Goal: Task Accomplishment & Management: Complete application form

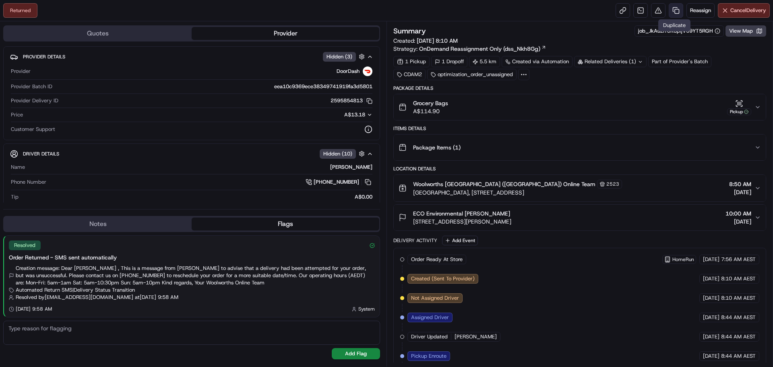
click at [672, 8] on link at bounding box center [676, 10] width 14 height 14
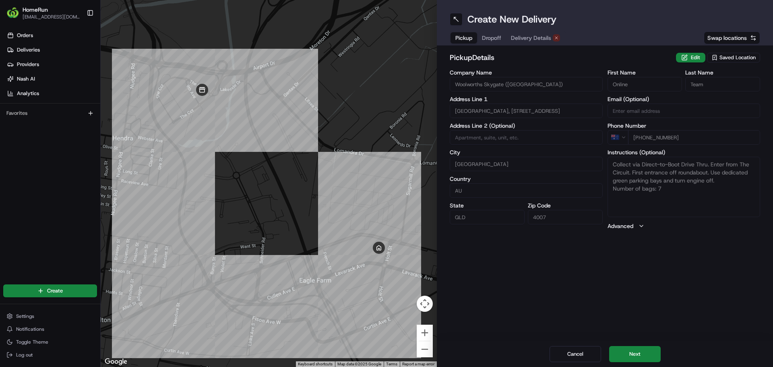
click at [487, 37] on span "Dropoff" at bounding box center [491, 38] width 19 height 8
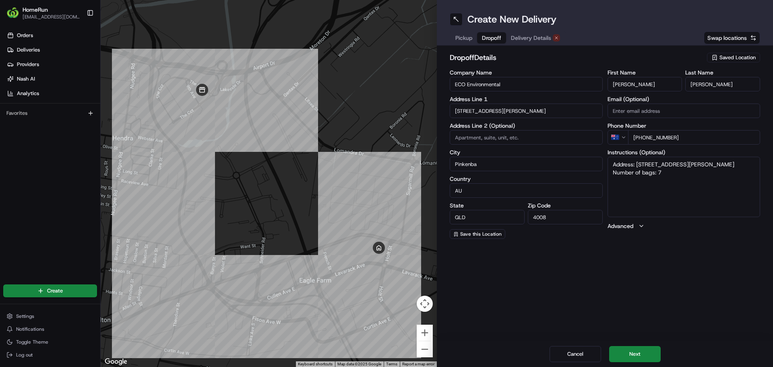
click at [637, 163] on textarea "Address: 15 Holt St PINKENBA QLD Number of bags: 7" at bounding box center [684, 187] width 153 height 60
click at [733, 163] on textarea "Address: Unit 4, 15 Holt St PINKENBA QLD Number of bags: 7" at bounding box center [684, 187] width 153 height 60
type textarea "Address: Unit 4, 15 Holt St PINKENBA QLD PLEASE DELIVER TO UNIT 4 Number of bag…"
drag, startPoint x: 636, startPoint y: 351, endPoint x: 655, endPoint y: 352, distance: 19.3
click at [636, 350] on button "Next" at bounding box center [635, 354] width 52 height 16
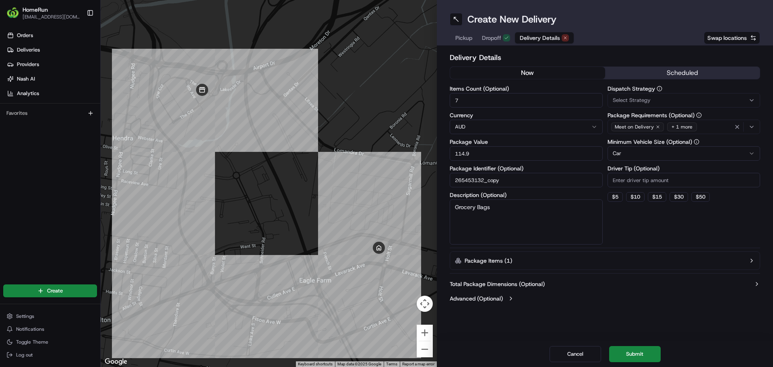
click at [536, 70] on button "now" at bounding box center [527, 73] width 155 height 12
drag, startPoint x: 643, startPoint y: 353, endPoint x: 673, endPoint y: 300, distance: 60.6
click at [643, 353] on button "Submit" at bounding box center [635, 354] width 52 height 16
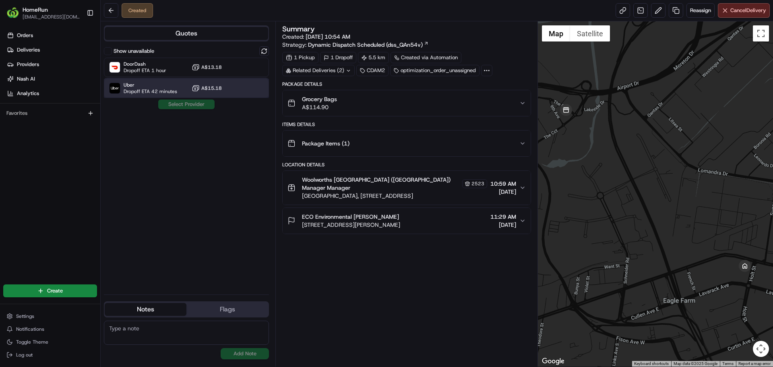
click at [163, 84] on span "Uber" at bounding box center [151, 85] width 54 height 6
click at [176, 103] on button "Assign Provider" at bounding box center [186, 104] width 57 height 10
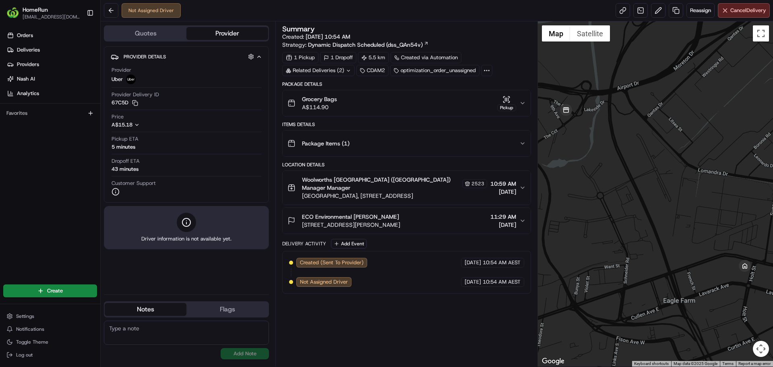
drag, startPoint x: 464, startPoint y: 195, endPoint x: 302, endPoint y: 195, distance: 162.3
click at [302, 195] on span "Village Centre, 1 Airport Drive, Brisbane Airport, QLD 4007, AU" at bounding box center [394, 196] width 185 height 8
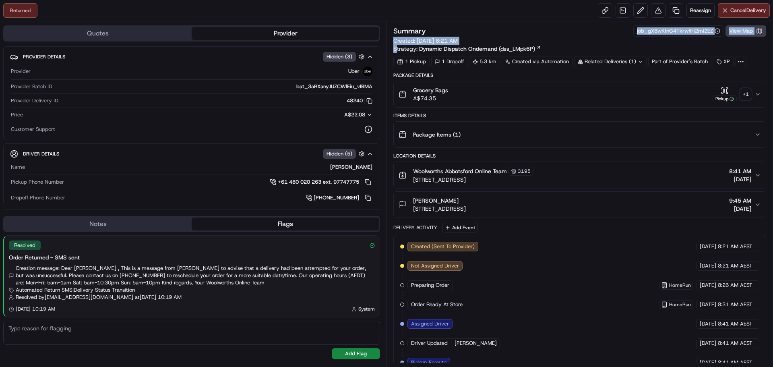
drag, startPoint x: 553, startPoint y: 47, endPoint x: 393, endPoint y: 44, distance: 160.3
click at [393, 45] on div "Summary job_gX8wKfnG4TkrwfHi2mi2EZ View Map Created: [DATE] 8:21 AM Strategy: D…" at bounding box center [579, 38] width 373 height 27
click at [499, 23] on div "Summary job_gX8wKfnG4TkrwfHi2mi2EZ View Map Created: [DATE] 8:21 AM Strategy: D…" at bounding box center [580, 193] width 387 height 345
drag, startPoint x: 393, startPoint y: 38, endPoint x: 535, endPoint y: 49, distance: 142.6
click at [535, 49] on div "Summary job_gX8wKfnG4TkrwfHi2mi2EZ View Map Created: [DATE] 8:21 AM Strategy: D…" at bounding box center [580, 193] width 387 height 345
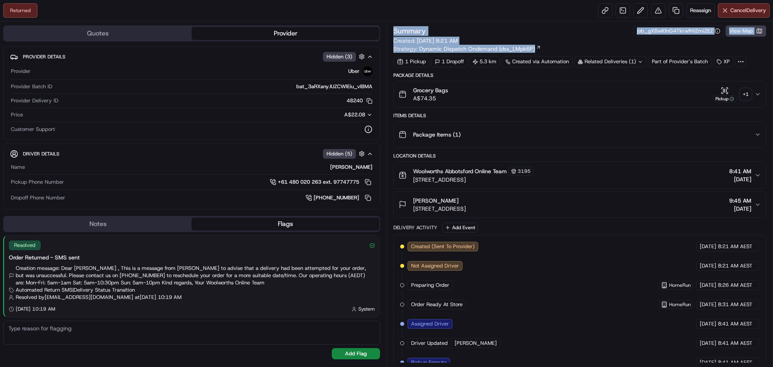
click at [529, 25] on div "Summary job_gX8wKfnG4TkrwfHi2mi2EZ View Map" at bounding box center [579, 30] width 373 height 11
drag, startPoint x: 395, startPoint y: 40, endPoint x: 535, endPoint y: 48, distance: 140.8
click at [535, 48] on div "Summary job_gX8wKfnG4TkrwfHi2mi2EZ View Map Created: [DATE] 8:21 AM Strategy: D…" at bounding box center [579, 38] width 373 height 27
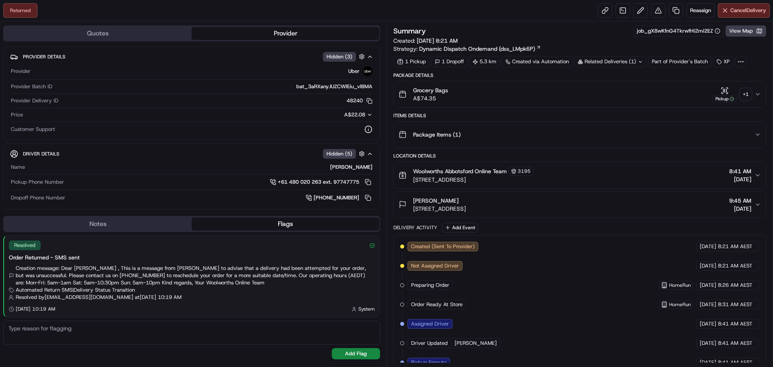
click at [529, 29] on div "Summary job_gX8wKfnG4TkrwfHi2mi2EZ View Map" at bounding box center [579, 30] width 373 height 11
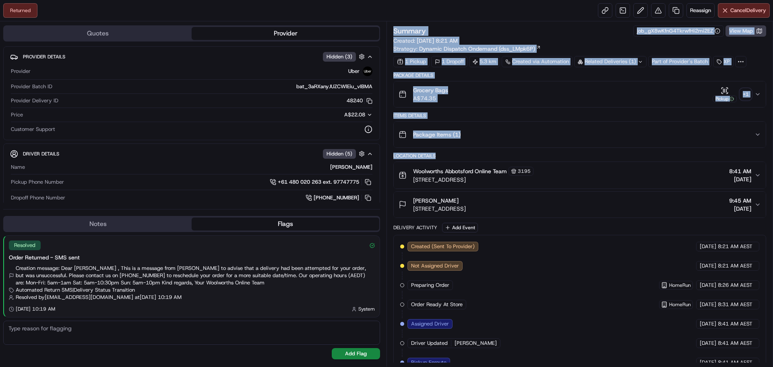
drag, startPoint x: 438, startPoint y: 157, endPoint x: 392, endPoint y: 157, distance: 45.5
click at [392, 157] on div "Summary job_gX8wKfnG4TkrwfHi2mi2EZ View Map Created: [DATE] 8:21 AM Strategy: D…" at bounding box center [580, 193] width 387 height 345
click at [452, 156] on div "Location Details" at bounding box center [579, 156] width 373 height 6
click at [435, 155] on div "Location Details" at bounding box center [579, 156] width 373 height 6
click at [439, 154] on div "Location Details" at bounding box center [579, 156] width 373 height 6
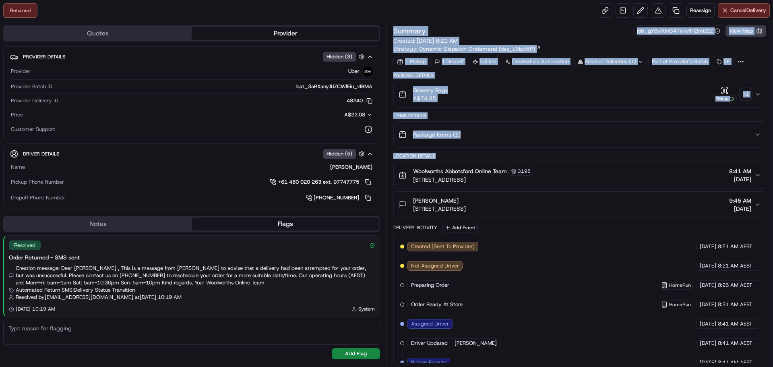
click at [420, 36] on div "Summary job_gX8wKfnG4TkrwfHi2mi2EZ View Map" at bounding box center [579, 30] width 373 height 11
drag, startPoint x: 424, startPoint y: 155, endPoint x: 391, endPoint y: 155, distance: 32.2
click at [391, 155] on div "Summary job_gX8wKfnG4TkrwfHi2mi2EZ View Map Created: [DATE] 8:21 AM Strategy: D…" at bounding box center [580, 193] width 387 height 345
click at [442, 156] on div "Location Details" at bounding box center [579, 156] width 373 height 6
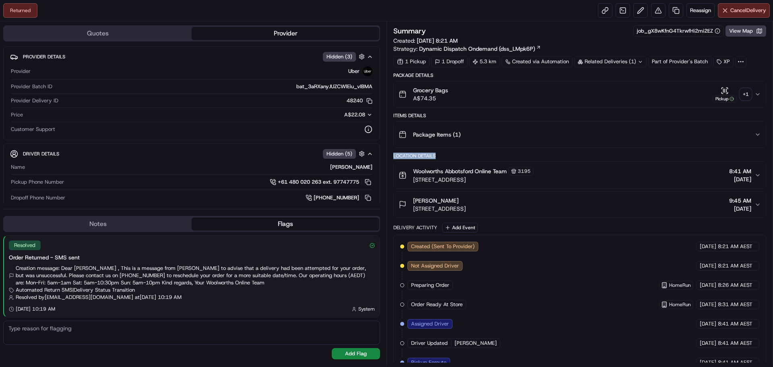
drag, startPoint x: 439, startPoint y: 155, endPoint x: 394, endPoint y: 155, distance: 45.5
click at [393, 155] on div "Summary job_gX8wKfnG4TkrwfHi2mi2EZ View Map Created: [DATE] 8:21 AM Strategy: D…" at bounding box center [580, 193] width 387 height 345
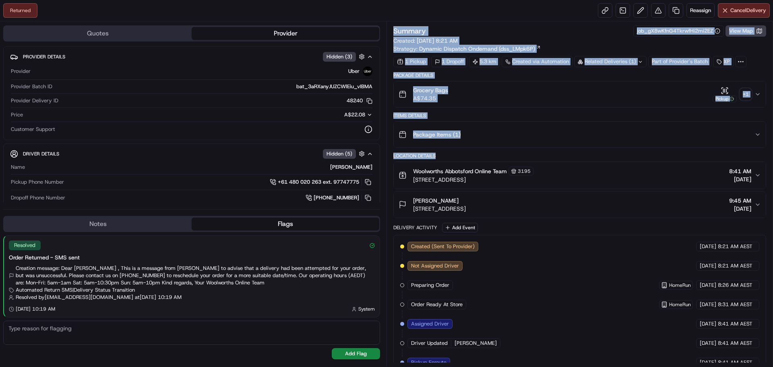
click at [452, 154] on div "Location Details" at bounding box center [579, 156] width 373 height 6
click at [412, 157] on div "Location Details" at bounding box center [579, 156] width 373 height 6
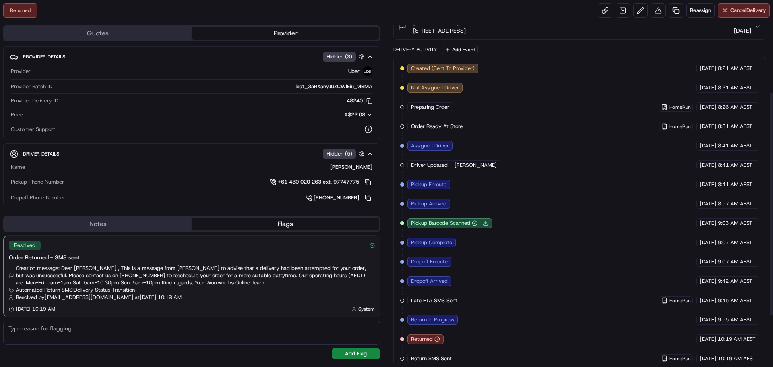
scroll to position [186, 0]
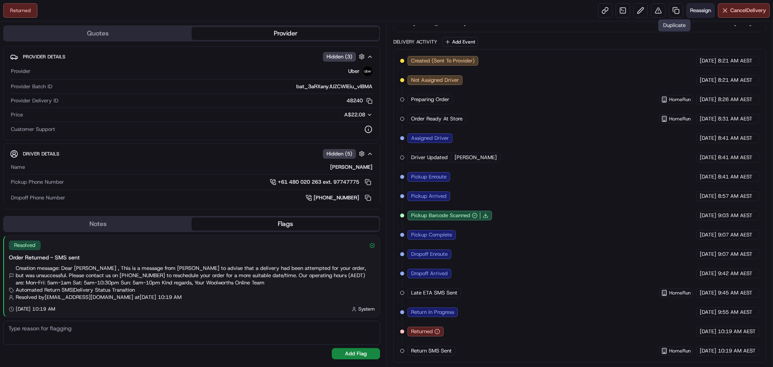
click at [694, 10] on span "Reassign" at bounding box center [700, 10] width 21 height 7
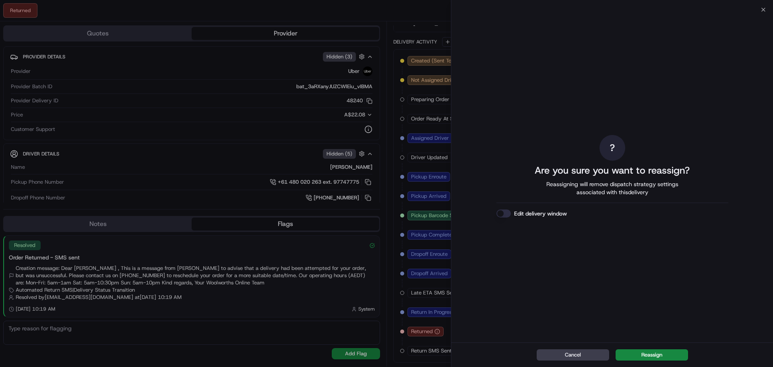
click at [497, 213] on button "Edit delivery window" at bounding box center [504, 213] width 14 height 8
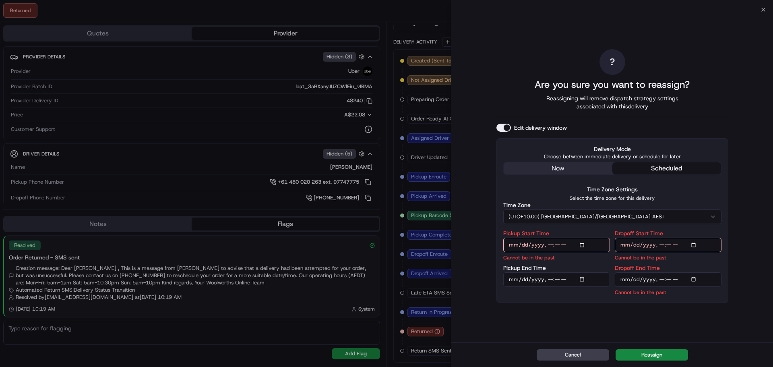
click at [557, 168] on div "? Are you sure you want to reassign? Reassigning will remove dispatch strategy …" at bounding box center [613, 175] width 232 height 329
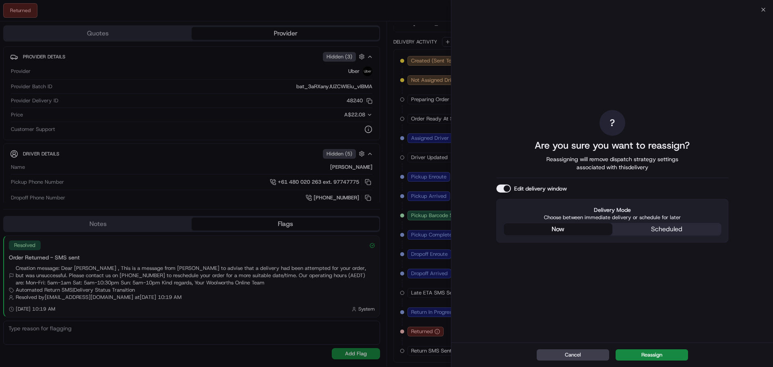
drag, startPoint x: 662, startPoint y: 354, endPoint x: 665, endPoint y: 168, distance: 186.1
click at [662, 354] on button "Reassign" at bounding box center [652, 354] width 72 height 11
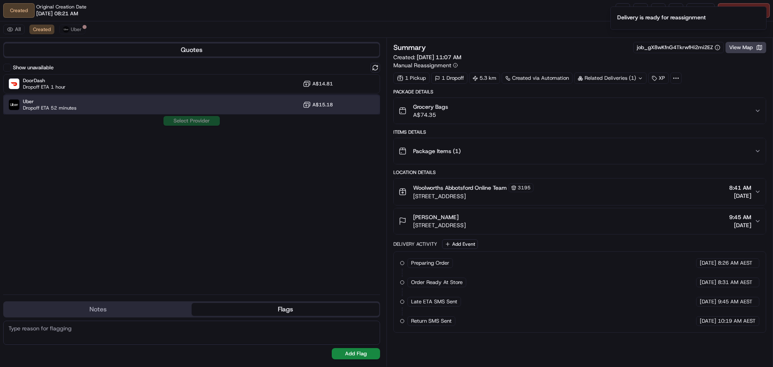
drag, startPoint x: 70, startPoint y: 104, endPoint x: 95, endPoint y: 111, distance: 25.4
click at [70, 104] on span "Uber" at bounding box center [50, 101] width 54 height 6
drag, startPoint x: 194, startPoint y: 118, endPoint x: 209, endPoint y: 120, distance: 15.0
click at [194, 118] on button "Assign Provider" at bounding box center [191, 121] width 57 height 10
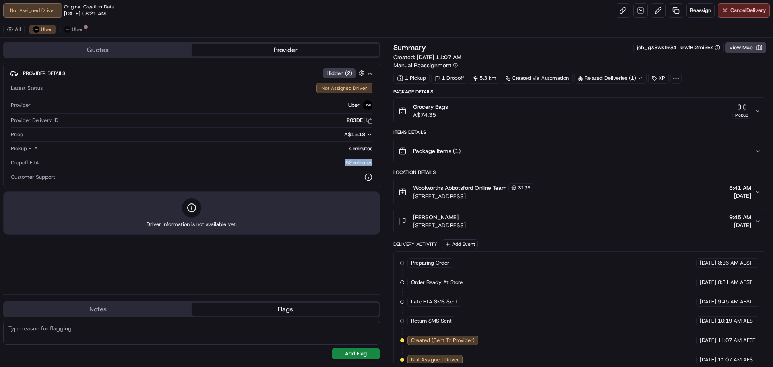
drag, startPoint x: 345, startPoint y: 161, endPoint x: 379, endPoint y: 161, distance: 33.8
click at [379, 161] on div "Provider Details Hidden ( 2 ) Latest Status Not Assigned Driver Provider Uber P…" at bounding box center [191, 125] width 377 height 125
click at [374, 161] on div "Provider Details Hidden ( 2 ) Latest Status Not Assigned Driver Provider Uber P…" at bounding box center [191, 125] width 377 height 125
drag, startPoint x: 373, startPoint y: 161, endPoint x: 346, endPoint y: 163, distance: 26.2
click at [346, 163] on div "Latest Status Not Assigned Driver Provider Uber Provider Delivery ID 203DE Copy…" at bounding box center [191, 132] width 363 height 105
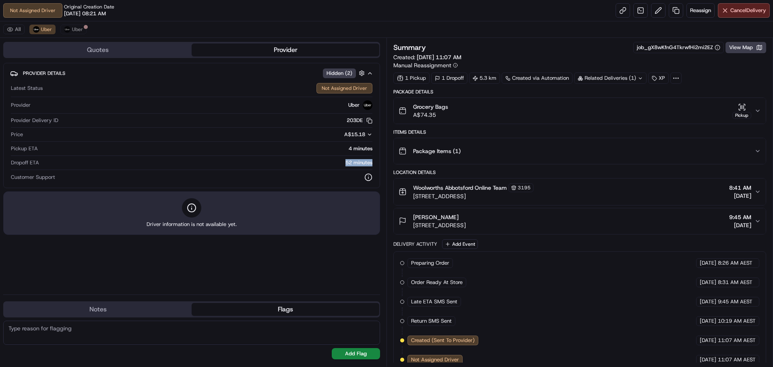
click at [373, 164] on div "Provider Details Hidden ( 2 ) Latest Status Not Assigned Driver Provider Uber P…" at bounding box center [191, 125] width 377 height 125
drag, startPoint x: 345, startPoint y: 162, endPoint x: 377, endPoint y: 161, distance: 32.2
click at [377, 161] on div "Provider Details Hidden ( 2 ) Latest Status Not Assigned Driver Provider Uber P…" at bounding box center [191, 125] width 377 height 125
click at [342, 162] on div "52 minutes" at bounding box center [207, 162] width 330 height 7
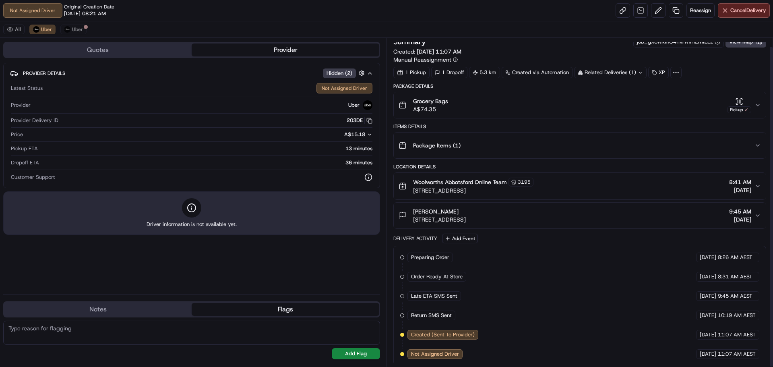
scroll to position [9, 0]
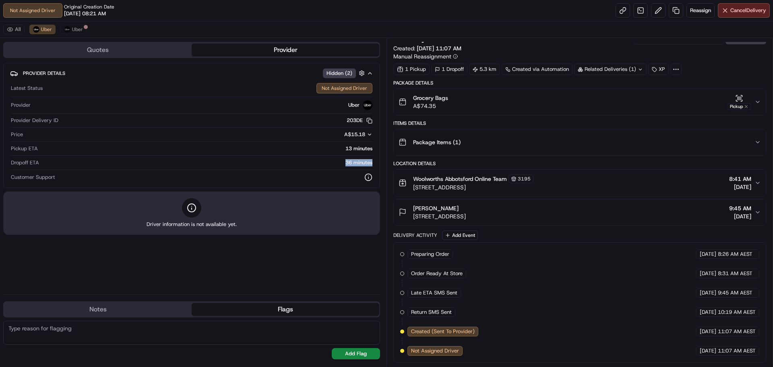
drag, startPoint x: 343, startPoint y: 160, endPoint x: 373, endPoint y: 161, distance: 29.4
click at [373, 161] on div "Latest Status Not Assigned Driver Provider Uber Provider Delivery ID 203DE Copy…" at bounding box center [191, 132] width 363 height 105
click at [350, 162] on div "36 minutes" at bounding box center [207, 162] width 330 height 7
drag, startPoint x: 343, startPoint y: 162, endPoint x: 373, endPoint y: 162, distance: 30.6
click at [373, 162] on div "Provider Details Hidden ( 2 ) Latest Status Not Assigned Driver Provider Uber P…" at bounding box center [191, 125] width 377 height 125
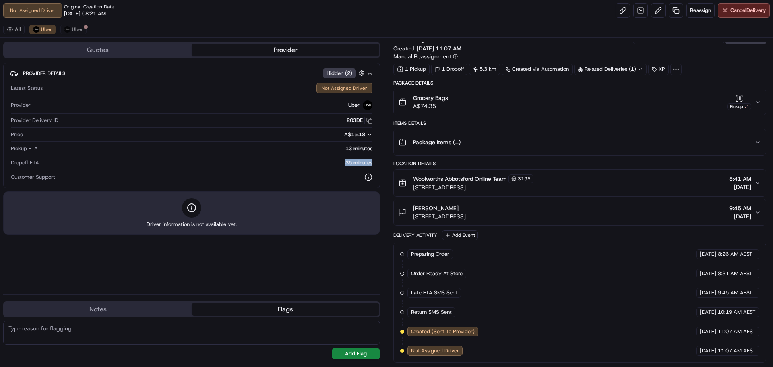
drag, startPoint x: 341, startPoint y: 160, endPoint x: 375, endPoint y: 163, distance: 34.3
click at [374, 162] on div "Provider Details Hidden ( 2 ) Latest Status Not Assigned Driver Provider Uber P…" at bounding box center [191, 125] width 377 height 125
click at [334, 159] on div "35 minutes" at bounding box center [207, 162] width 330 height 7
click at [346, 163] on div "35 minutes" at bounding box center [207, 162] width 330 height 7
click at [346, 162] on div "35 minutes" at bounding box center [207, 162] width 330 height 7
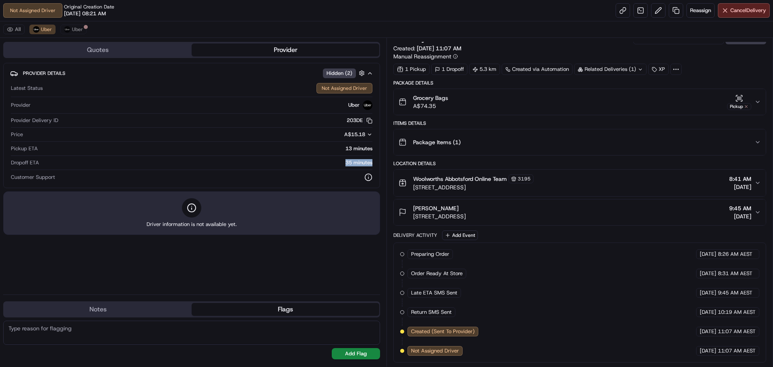
drag, startPoint x: 343, startPoint y: 161, endPoint x: 375, endPoint y: 163, distance: 31.9
click at [375, 163] on div "Provider Details Hidden ( 2 ) Latest Status Not Assigned Driver Provider Uber P…" at bounding box center [191, 125] width 377 height 125
click at [340, 161] on div "35 minutes" at bounding box center [207, 162] width 330 height 7
drag, startPoint x: 363, startPoint y: 161, endPoint x: 368, endPoint y: 159, distance: 5.9
click at [363, 161] on div "35 minutes" at bounding box center [207, 162] width 330 height 7
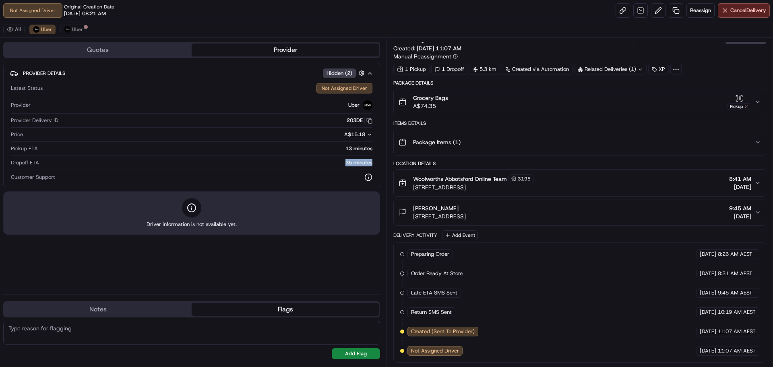
click at [345, 161] on div "35 minutes" at bounding box center [207, 162] width 330 height 7
drag, startPoint x: 343, startPoint y: 161, endPoint x: 378, endPoint y: 162, distance: 35.0
click at [378, 162] on div "Provider Details Hidden ( 2 ) Latest Status Not Assigned Driver Provider Uber P…" at bounding box center [191, 125] width 377 height 125
click at [332, 163] on div "35 minutes" at bounding box center [207, 162] width 330 height 7
drag, startPoint x: 344, startPoint y: 163, endPoint x: 375, endPoint y: 163, distance: 31.4
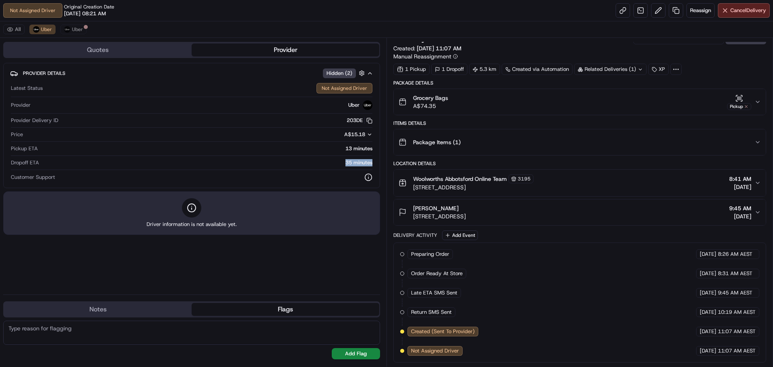
click at [375, 163] on div "Provider Details Hidden ( 2 ) Latest Status Not Assigned Driver Provider Uber P…" at bounding box center [191, 125] width 377 height 125
click at [344, 164] on div "35 minutes" at bounding box center [207, 162] width 330 height 7
drag, startPoint x: 344, startPoint y: 159, endPoint x: 374, endPoint y: 164, distance: 30.3
click at [374, 164] on div "Provider Details Hidden ( 2 ) Latest Status Not Assigned Driver Provider Uber P…" at bounding box center [191, 125] width 377 height 125
click at [375, 162] on div "Provider Details Hidden ( 2 ) Latest Status Not Assigned Driver Provider Uber P…" at bounding box center [191, 125] width 377 height 125
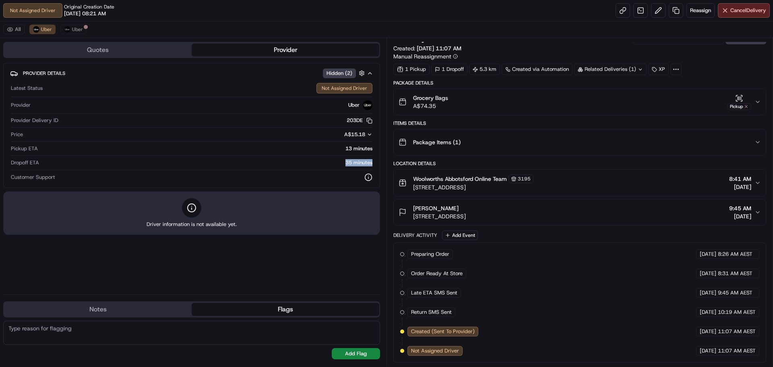
drag, startPoint x: 345, startPoint y: 162, endPoint x: 377, endPoint y: 162, distance: 32.2
click at [377, 162] on div "Provider Details Hidden ( 2 ) Latest Status Not Assigned Driver Provider Uber P…" at bounding box center [191, 125] width 377 height 125
click at [344, 159] on div "35 minutes" at bounding box center [207, 162] width 330 height 7
drag, startPoint x: 350, startPoint y: 162, endPoint x: 373, endPoint y: 164, distance: 23.4
click at [373, 164] on div "Provider Details Hidden ( 2 ) Latest Status Not Assigned Driver Provider Uber P…" at bounding box center [191, 125] width 377 height 125
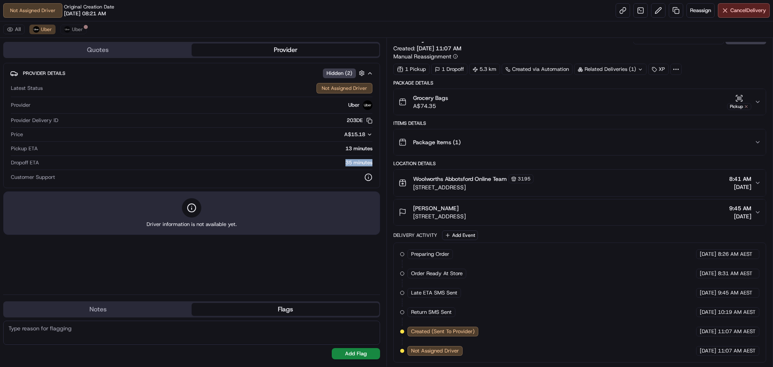
click at [345, 163] on div "35 minutes" at bounding box center [207, 162] width 330 height 7
drag, startPoint x: 345, startPoint y: 162, endPoint x: 373, endPoint y: 162, distance: 28.6
click at [373, 162] on div "Provider Details Hidden ( 2 ) Latest Status Not Assigned Driver Provider Uber P…" at bounding box center [191, 125] width 377 height 125
drag, startPoint x: 362, startPoint y: 250, endPoint x: 364, endPoint y: 242, distance: 8.2
click at [362, 250] on div "Provider Details Hidden ( 2 ) Latest Status Not Assigned Driver Provider Uber P…" at bounding box center [191, 175] width 377 height 225
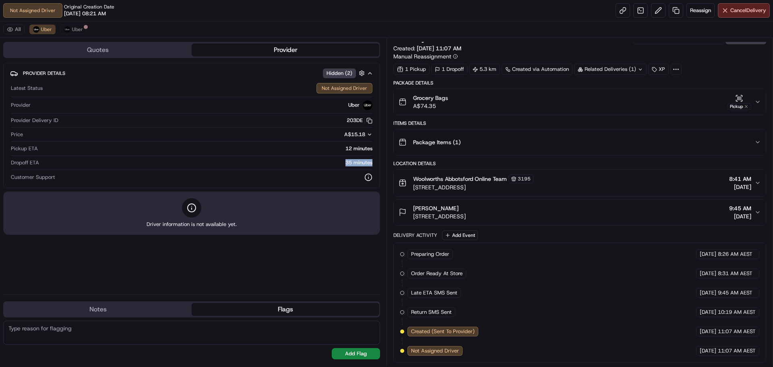
drag, startPoint x: 375, startPoint y: 162, endPoint x: 346, endPoint y: 162, distance: 29.8
click at [346, 162] on div "Provider Details Hidden ( 2 ) Latest Status Not Assigned Driver Provider Uber P…" at bounding box center [191, 125] width 377 height 125
